Goal: Complete application form

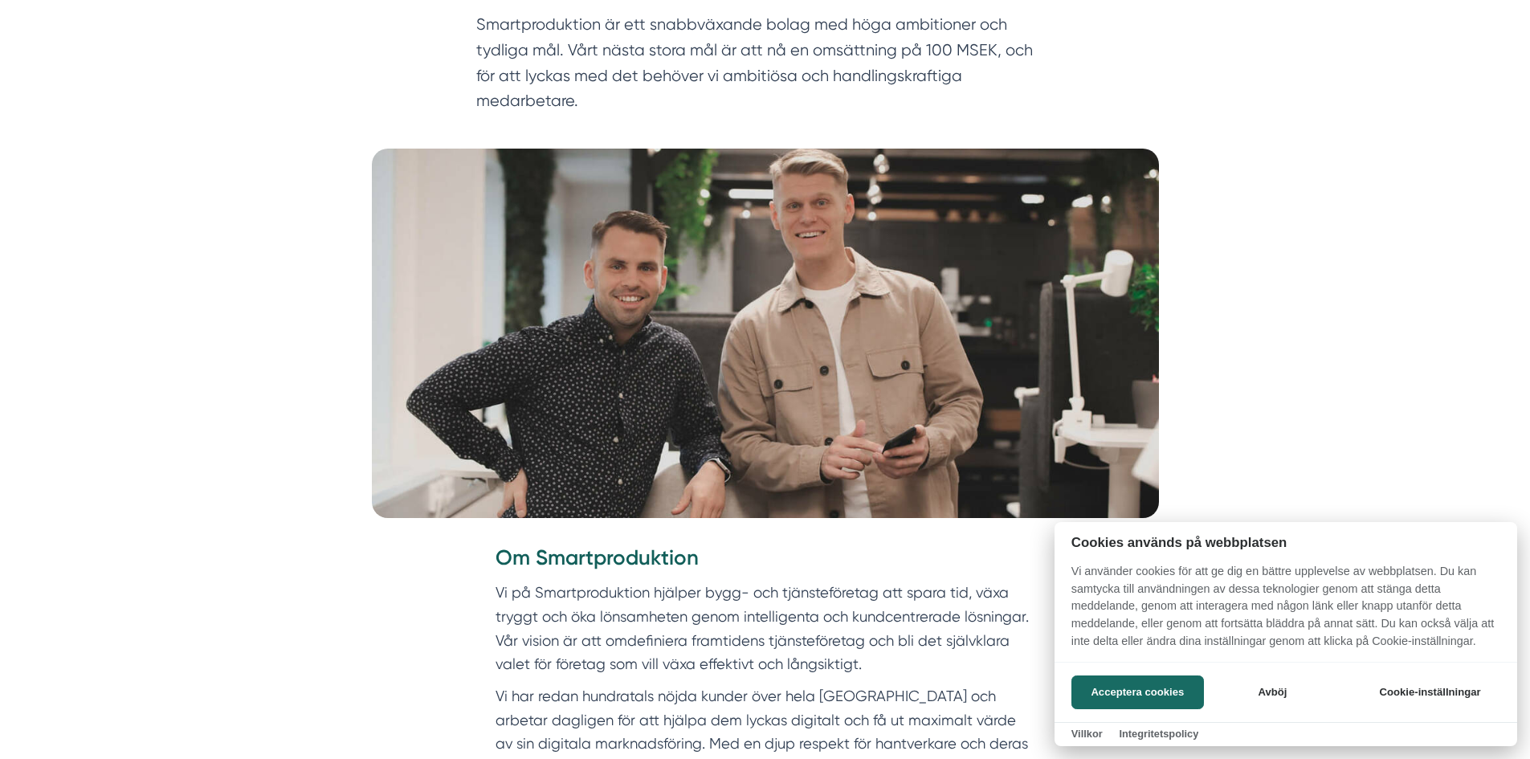
scroll to position [401, 0]
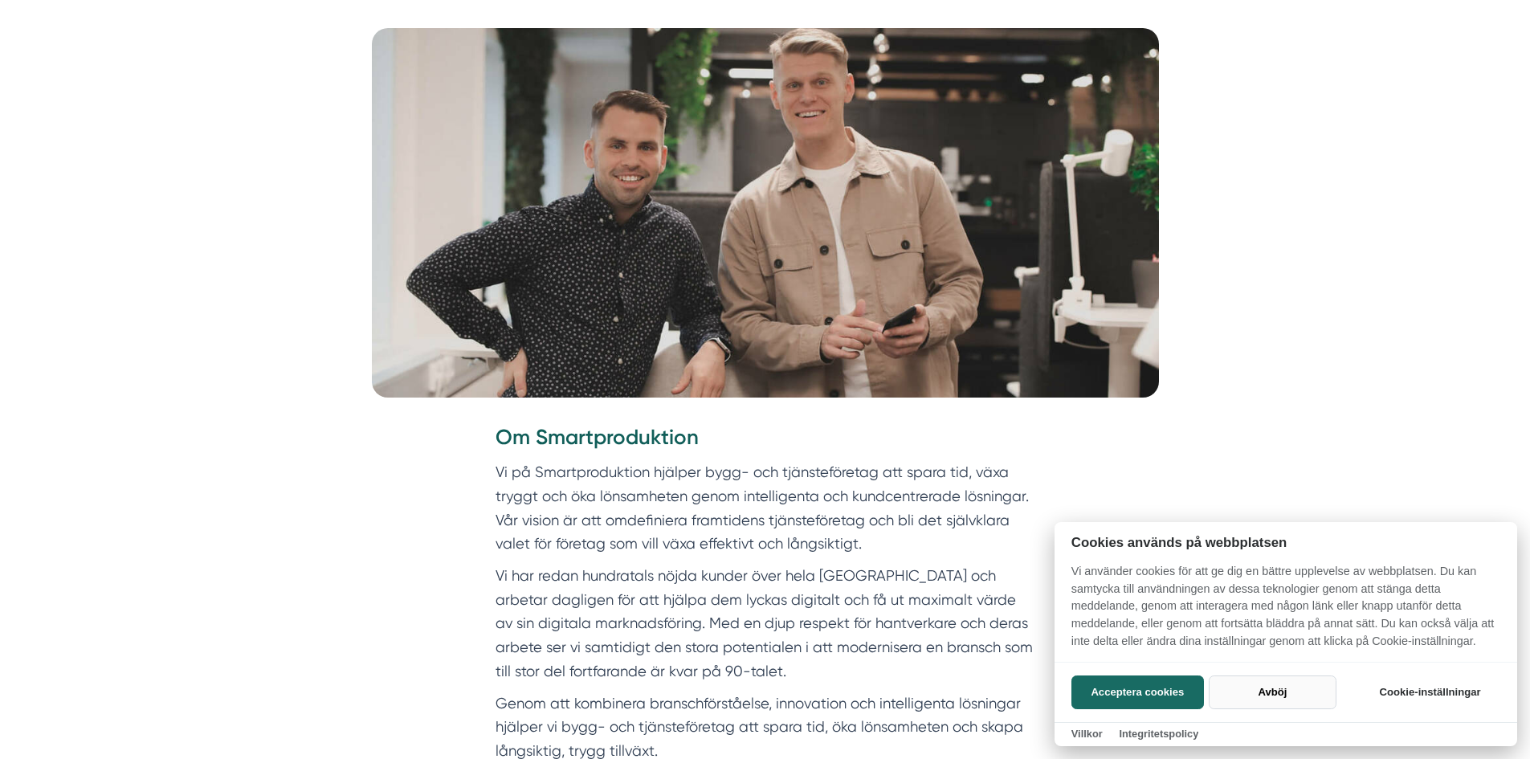
click at [1285, 689] on button "Avböj" at bounding box center [1272, 692] width 128 height 34
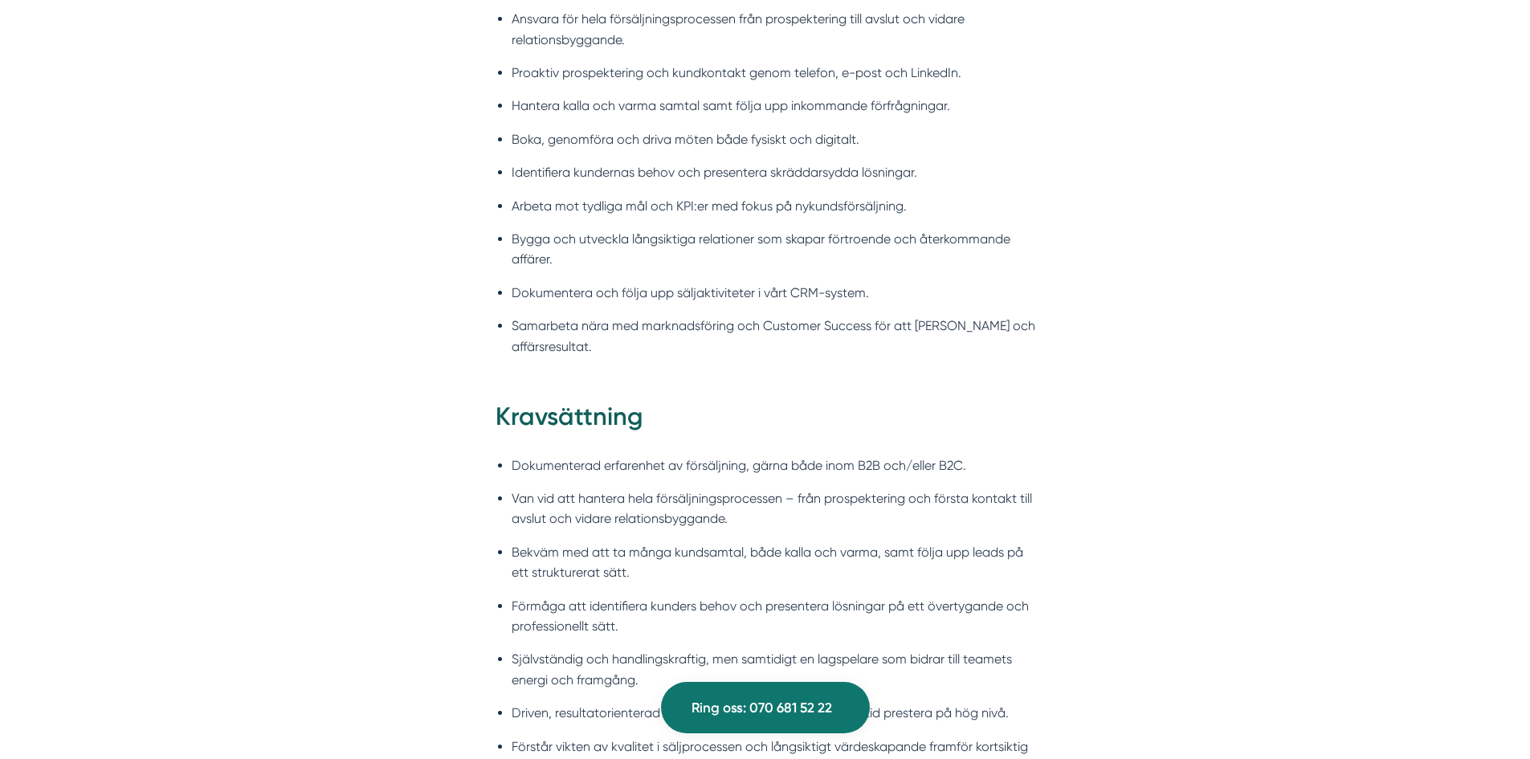
scroll to position [1766, 0]
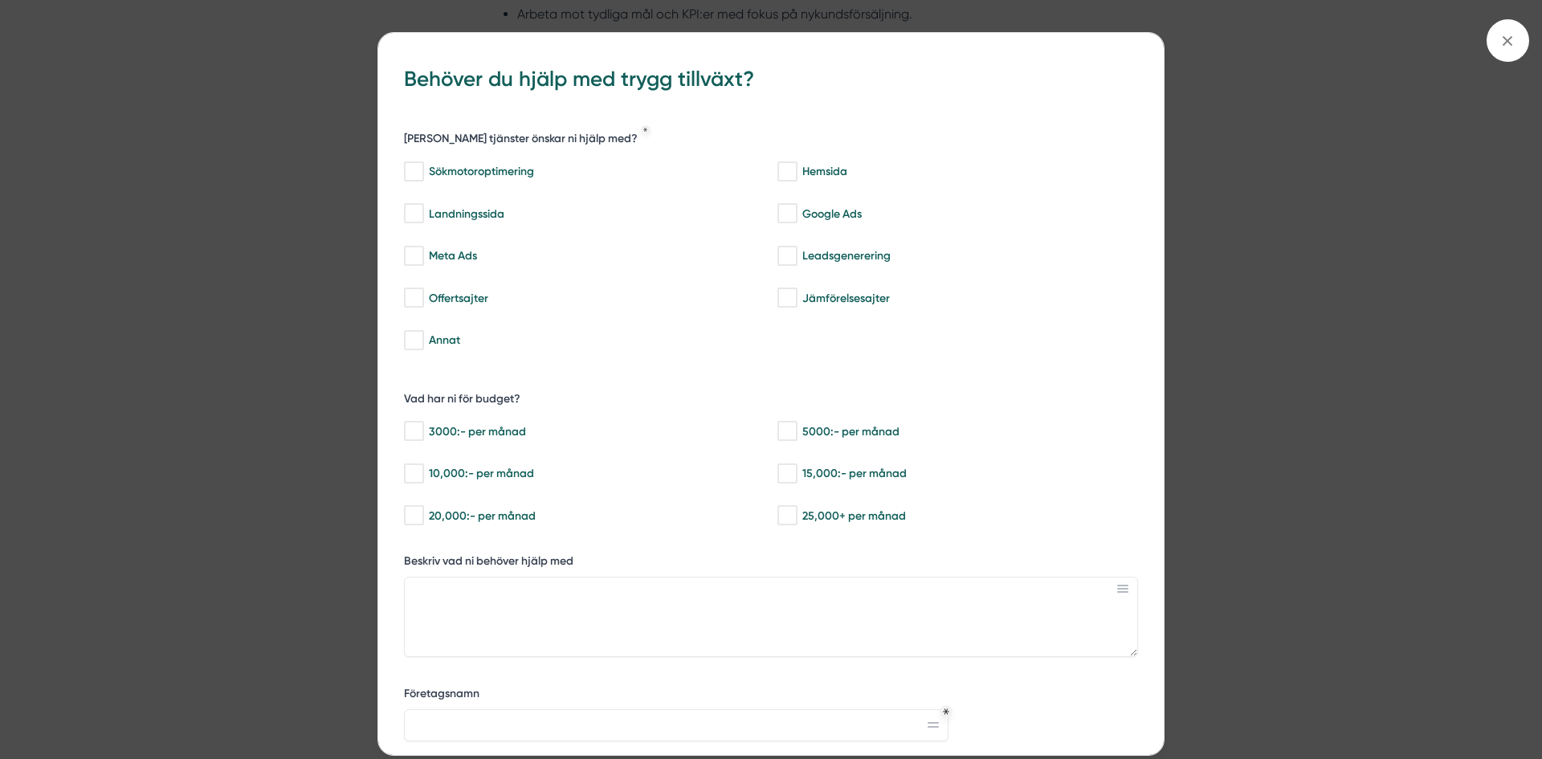
drag, startPoint x: 1504, startPoint y: 43, endPoint x: 1432, endPoint y: 69, distance: 77.0
click at [1504, 42] on icon at bounding box center [1507, 41] width 18 height 18
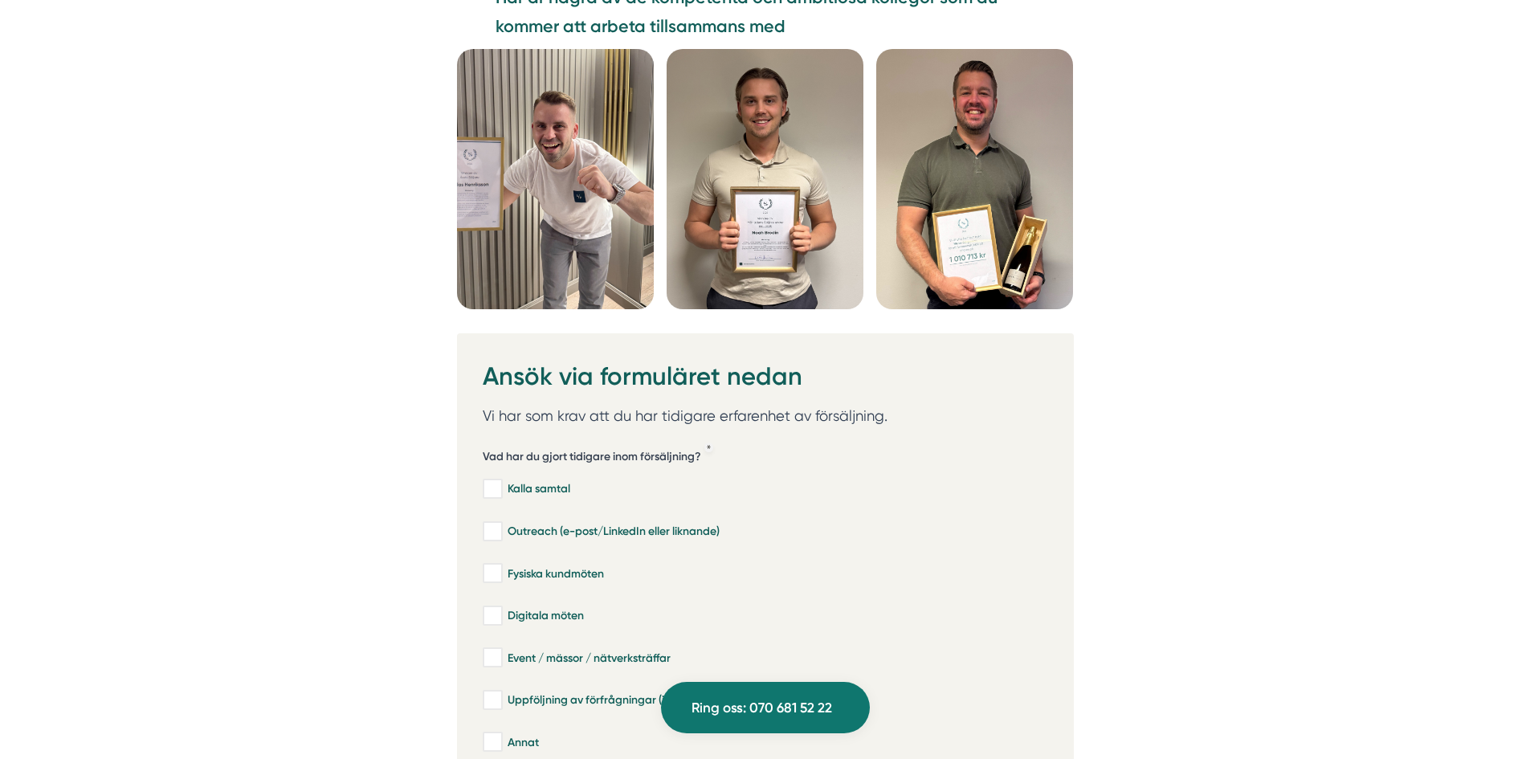
scroll to position [4737, 0]
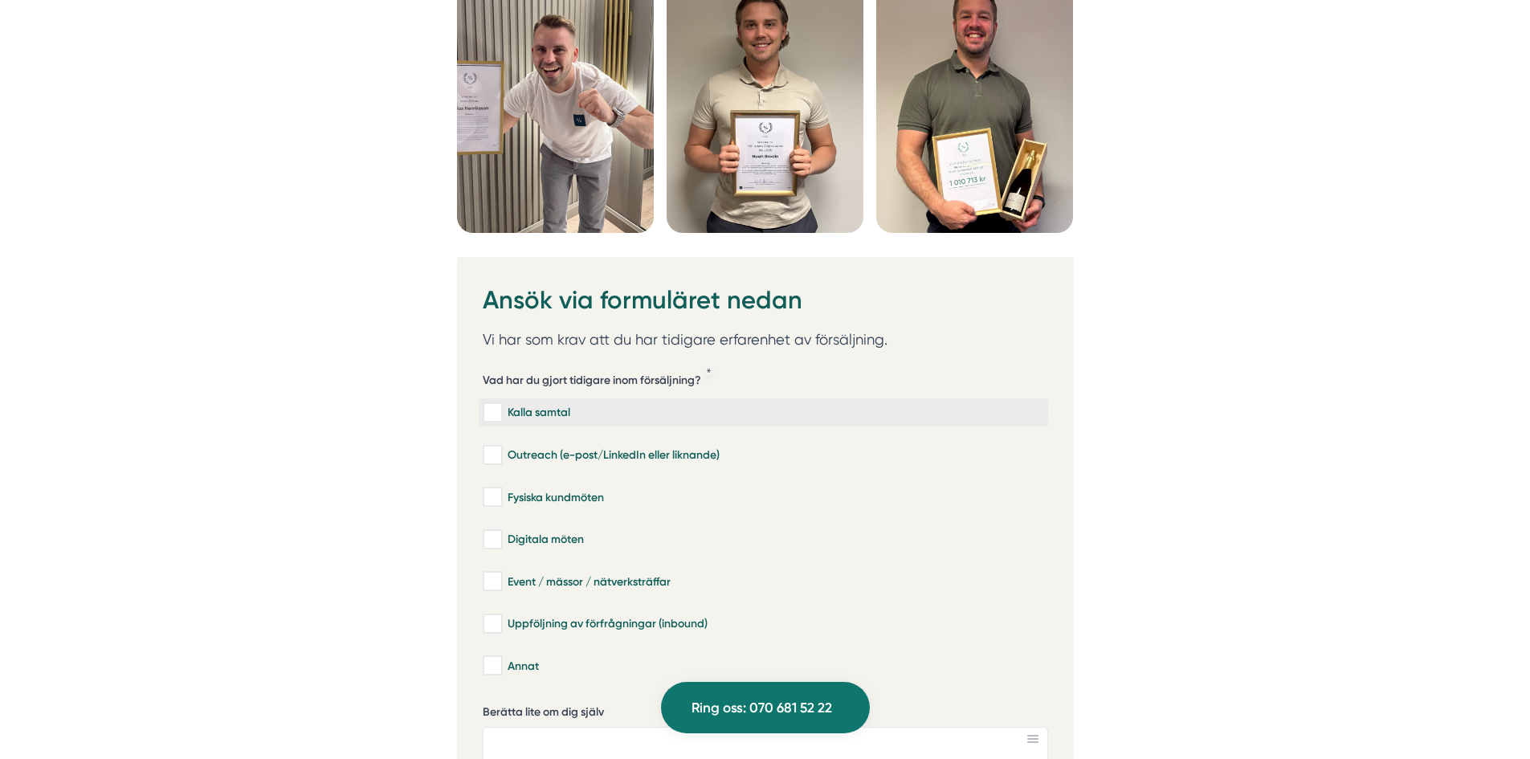
click at [514, 405] on div "Kalla samtal" at bounding box center [763, 413] width 561 height 16
click at [501, 405] on input "Kalla samtal" at bounding box center [492, 413] width 18 height 16
checkbox input "true"
click at [520, 447] on div "Outreach (e-post/LinkedIn eller liknande)" at bounding box center [763, 455] width 561 height 16
click at [501, 447] on input "Outreach (e-post/LinkedIn eller liknande)" at bounding box center [492, 455] width 18 height 16
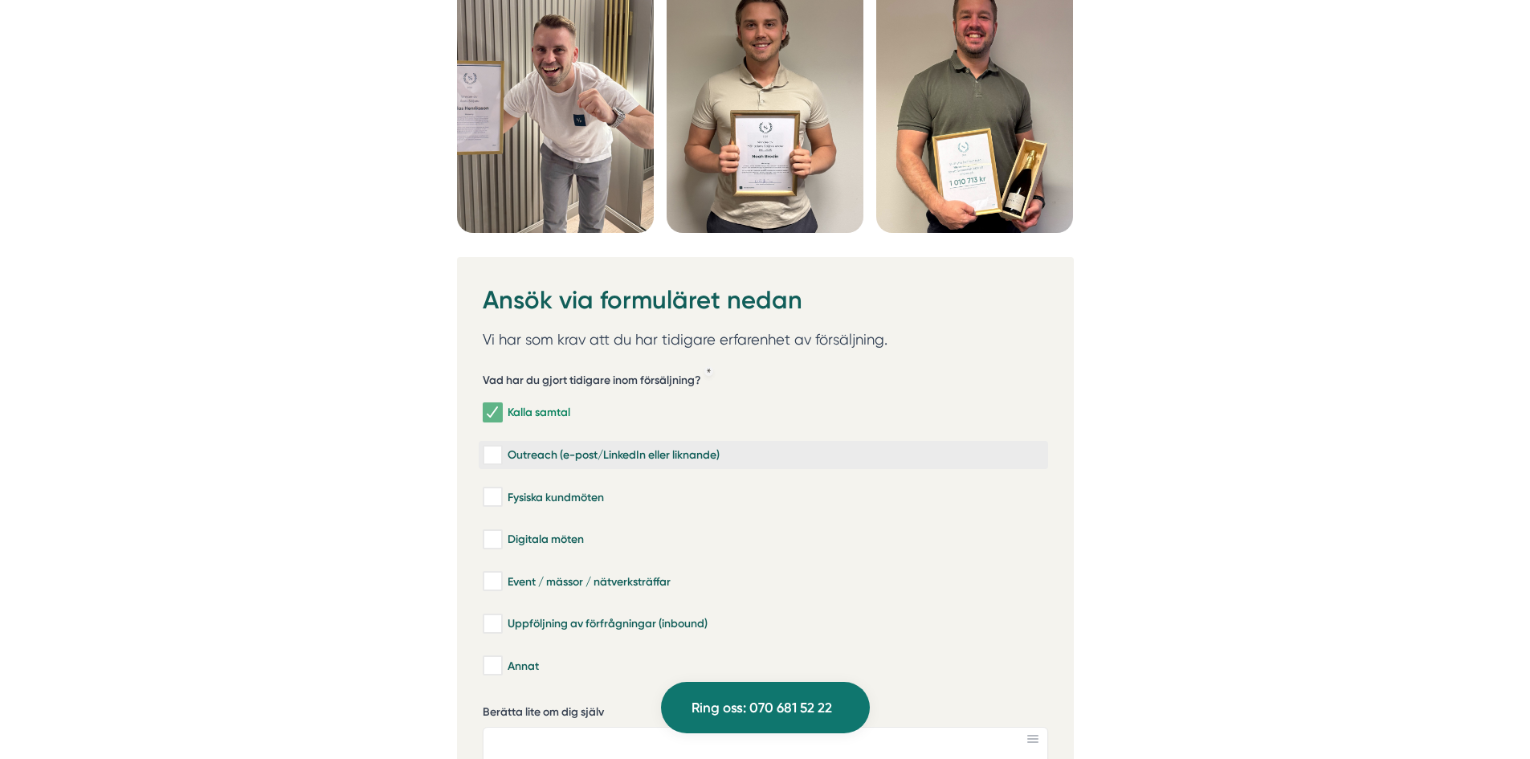
checkbox input "true"
click at [501, 532] on input "Digitala möten" at bounding box center [492, 540] width 18 height 16
checkbox input "true"
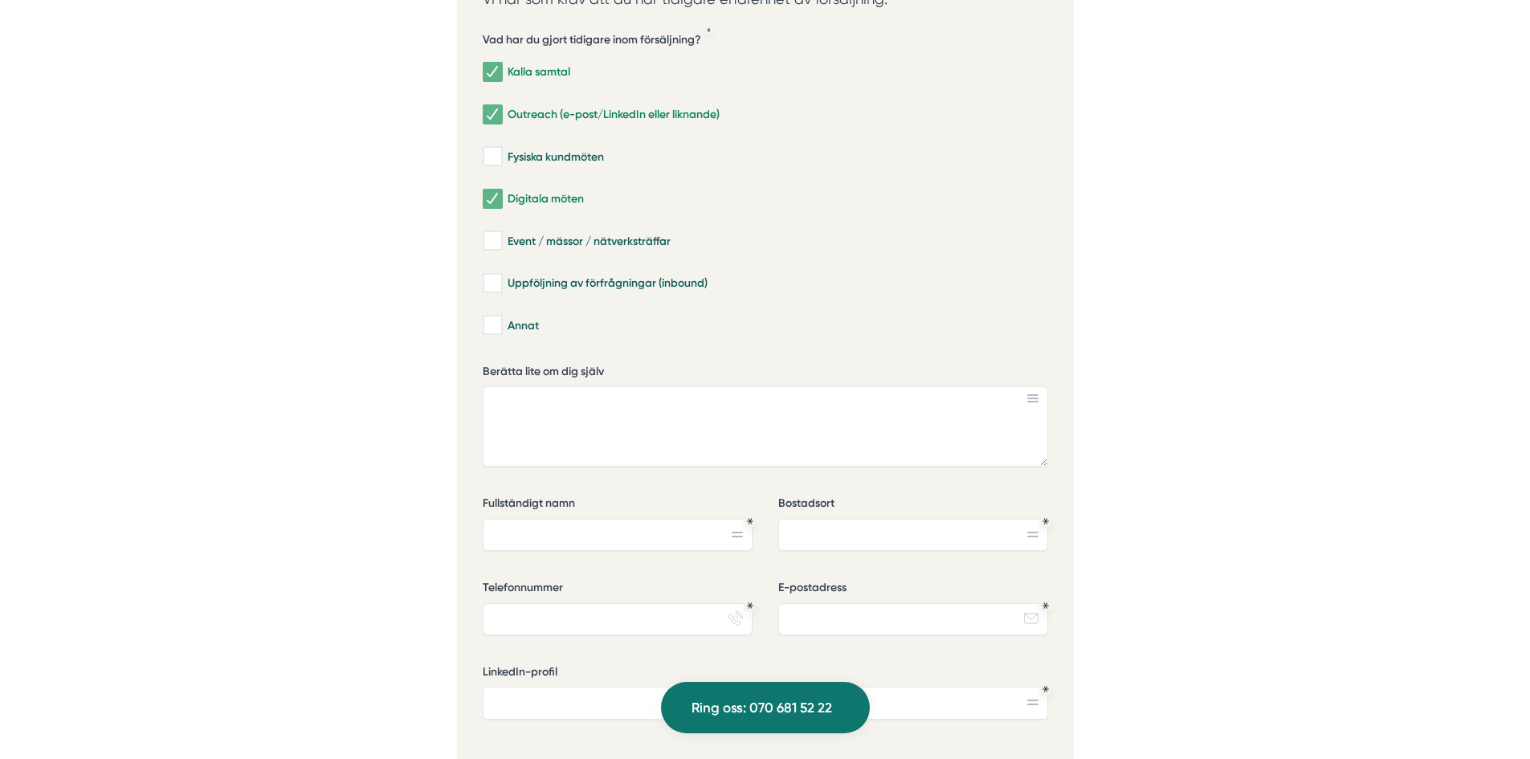
scroll to position [5139, 0]
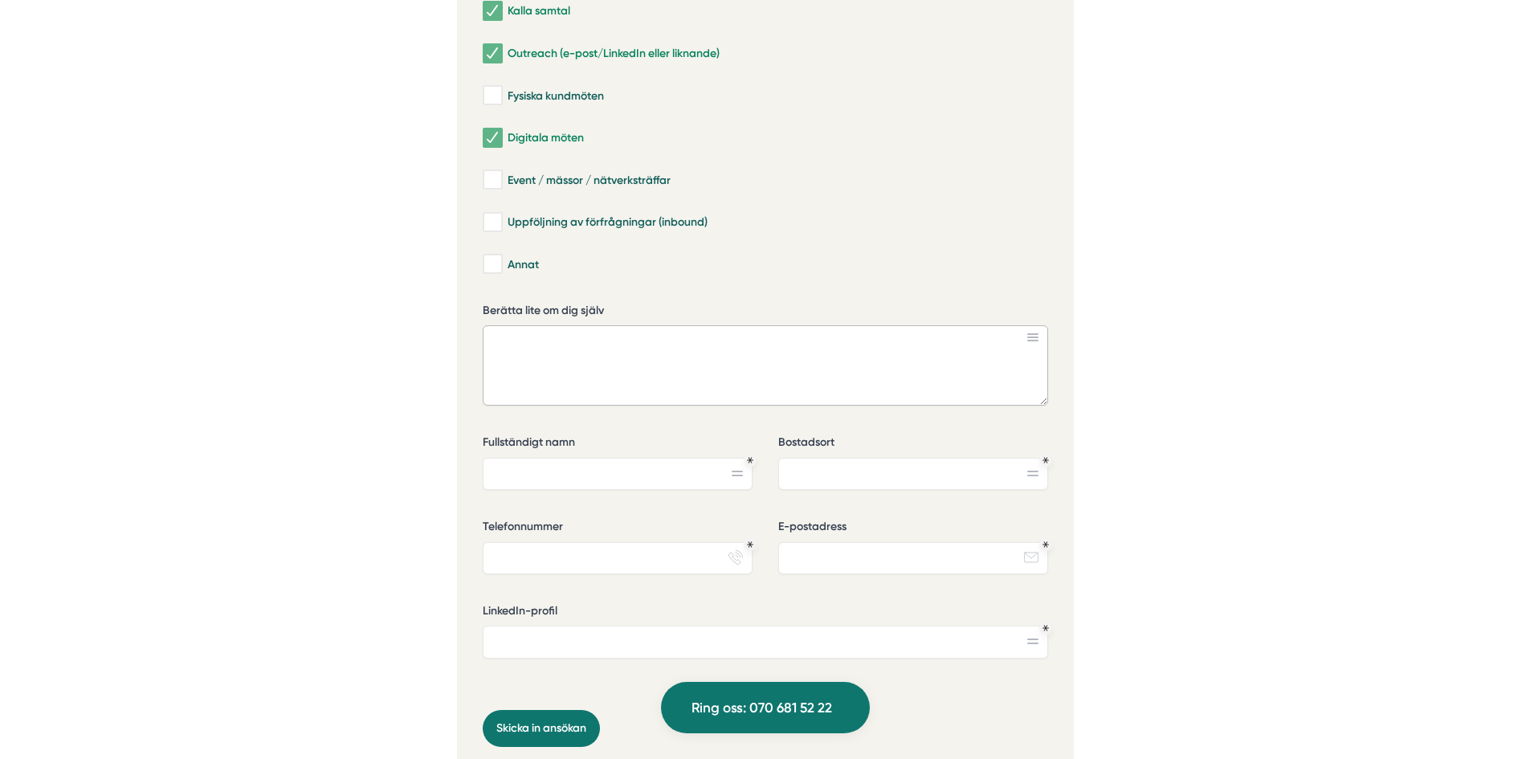
click at [649, 327] on textarea "Berätta lite om dig själv" at bounding box center [765, 365] width 565 height 80
click at [640, 434] on label "Fullständigt namn" at bounding box center [618, 444] width 270 height 20
click at [640, 458] on input "Fullständigt namn" at bounding box center [618, 474] width 270 height 32
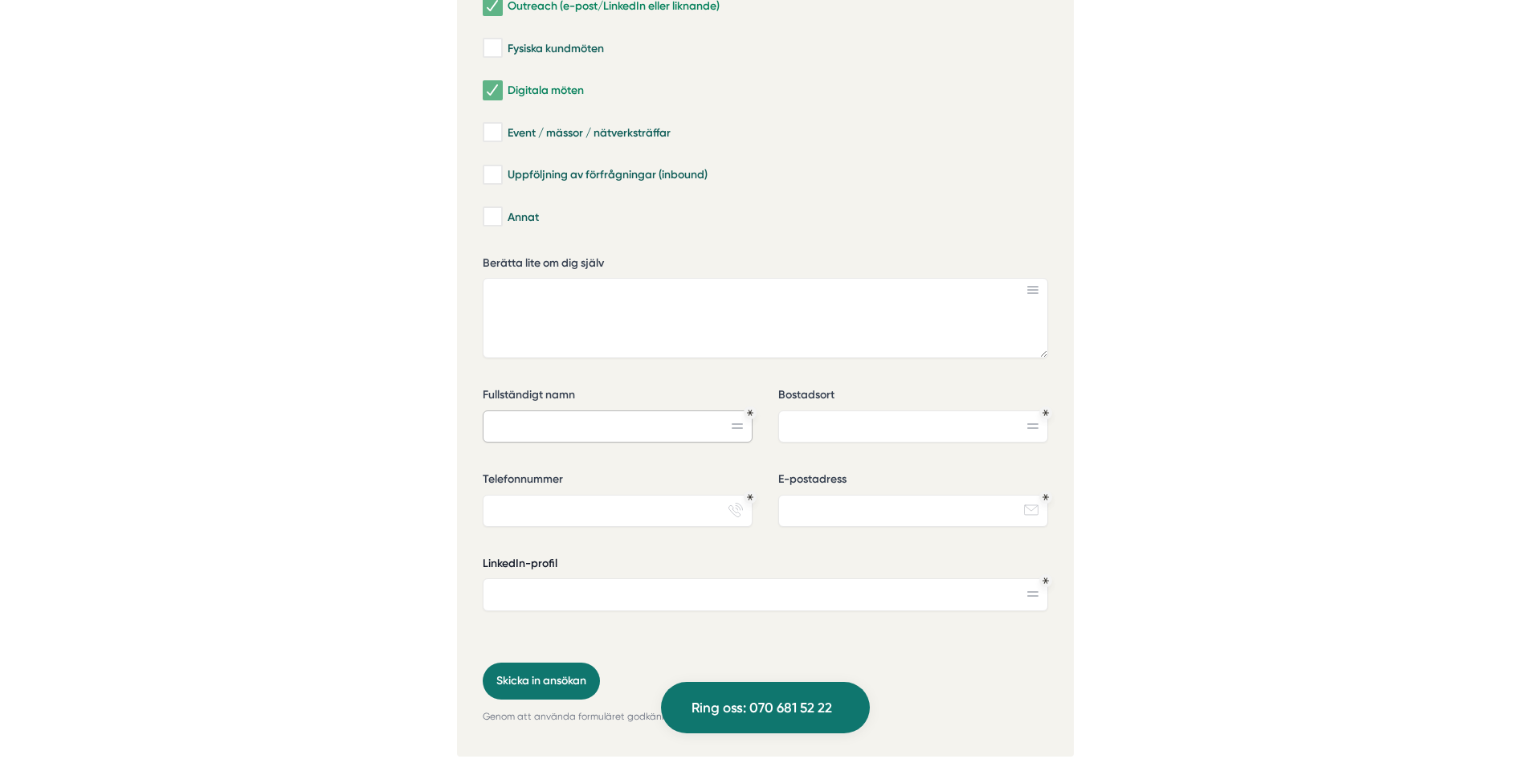
scroll to position [5620, 0]
